Goal: Unclear

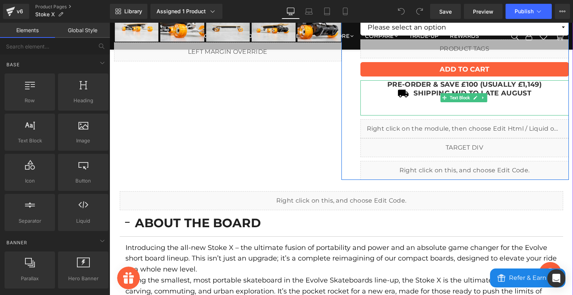
click at [414, 83] on span "PRE-ORDER & SAVE £100 (USUALLY £1,149)" at bounding box center [465, 84] width 154 height 8
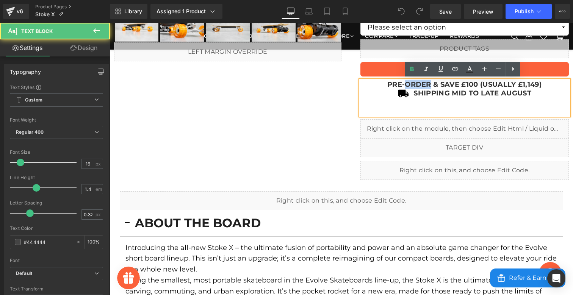
click at [414, 83] on span "PRE-ORDER & SAVE £100 (USUALLY £1,149)" at bounding box center [465, 84] width 154 height 8
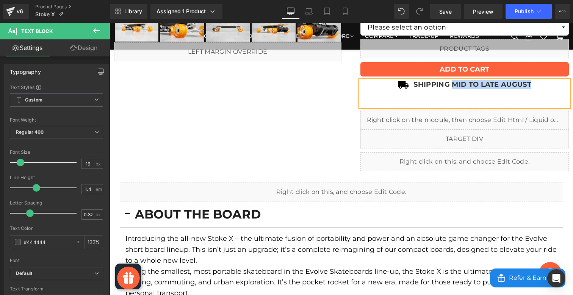
drag, startPoint x: 531, startPoint y: 83, endPoint x: 451, endPoint y: 84, distance: 80.0
click at [451, 84] on p "SHIPPING MID TO LATE AUGUST" at bounding box center [465, 84] width 209 height 9
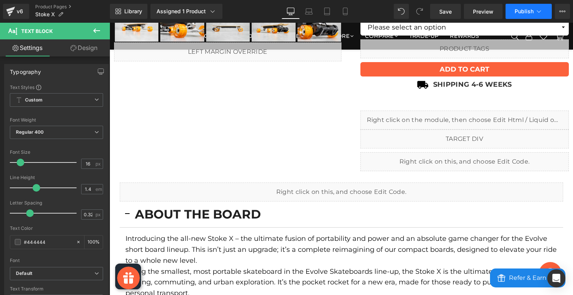
click at [532, 6] on button "Publish" at bounding box center [529, 11] width 46 height 15
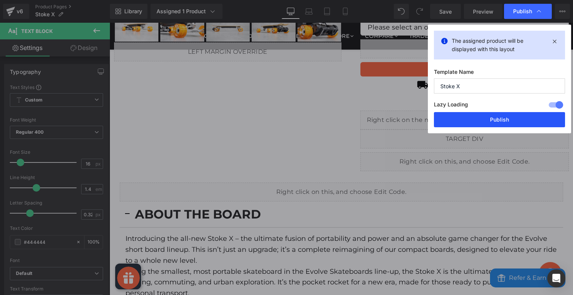
click at [497, 120] on button "Publish" at bounding box center [499, 119] width 131 height 15
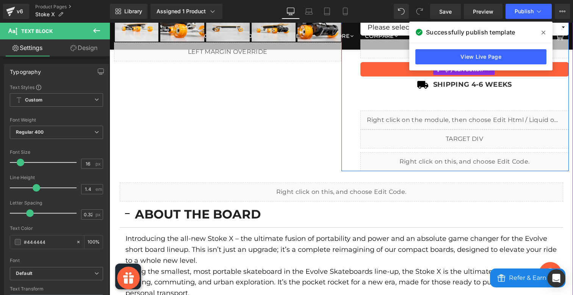
click at [543, 35] on icon at bounding box center [544, 33] width 4 height 6
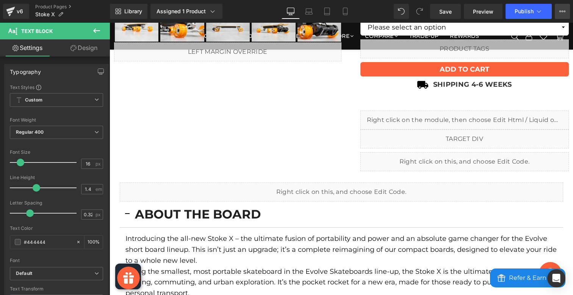
click at [560, 11] on icon at bounding box center [563, 11] width 6 height 6
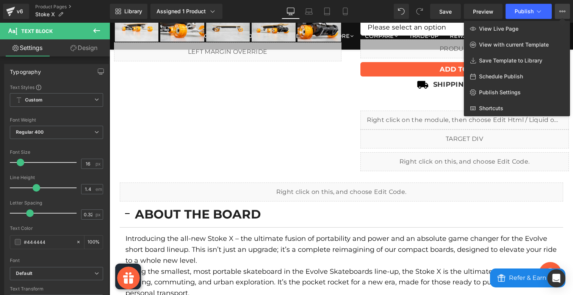
click at [560, 11] on icon at bounding box center [563, 11] width 6 height 6
